Goal: Check status: Check status

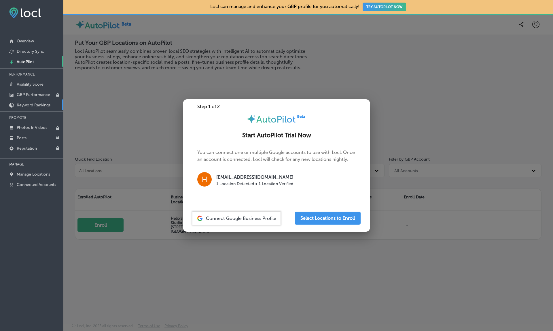
click at [29, 103] on p "Keyword Rankings" at bounding box center [34, 105] width 34 height 5
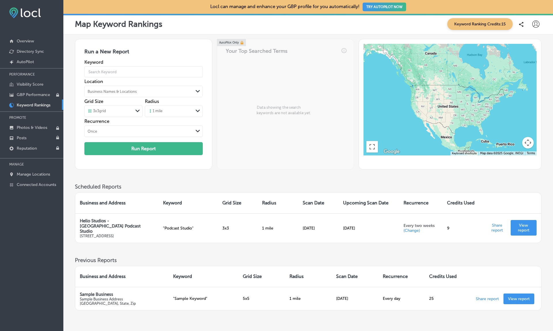
click at [474, 25] on span "Keyword Ranking Credits: 15" at bounding box center [479, 24] width 65 height 12
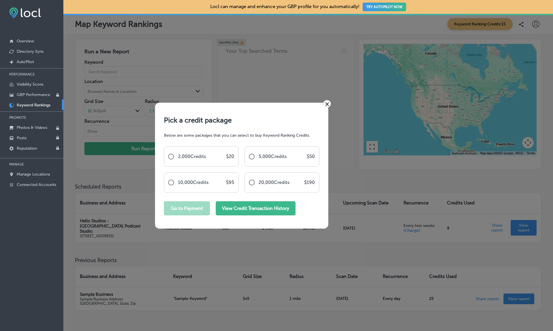
click at [270, 205] on button "View Credit Transaction History" at bounding box center [256, 208] width 80 height 14
click at [518, 227] on div "× Pick a credit package Below are some packages that you can select to buy Keyw…" at bounding box center [276, 165] width 553 height 331
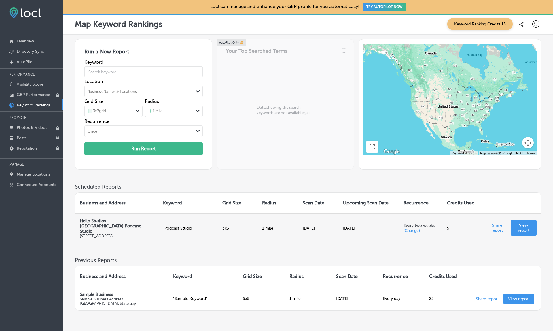
click at [518, 226] on link "View report" at bounding box center [524, 228] width 26 height 16
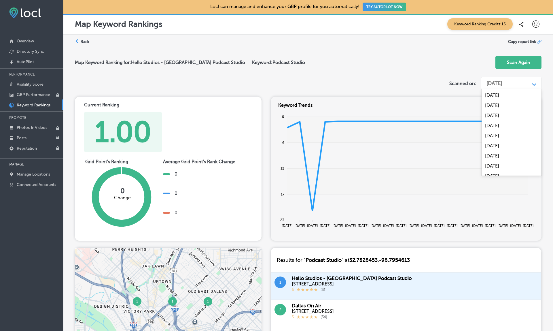
click at [523, 80] on div "[DATE]" at bounding box center [507, 83] width 46 height 11
